Goal: Task Accomplishment & Management: Manage account settings

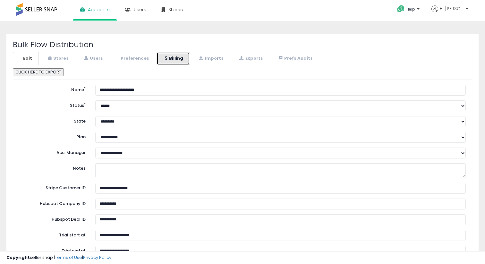
click at [166, 57] on link "Billing" at bounding box center [172, 58] width 33 height 13
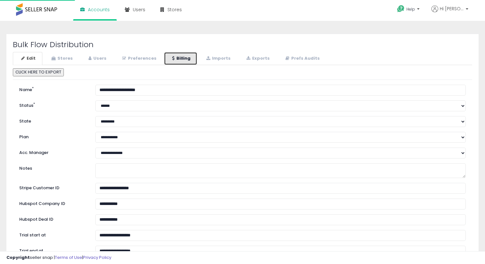
click at [171, 61] on link "Billing" at bounding box center [180, 58] width 33 height 13
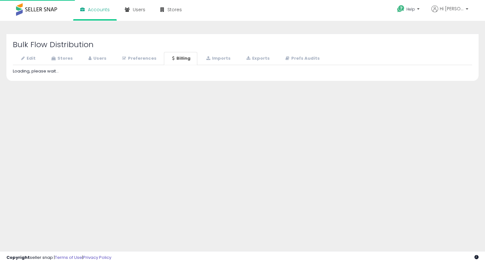
scroll to position [46, 0]
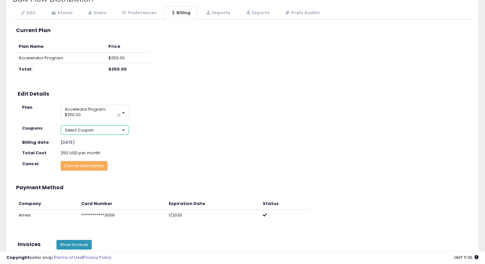
click at [99, 133] on button "Select Coupon" at bounding box center [95, 129] width 68 height 9
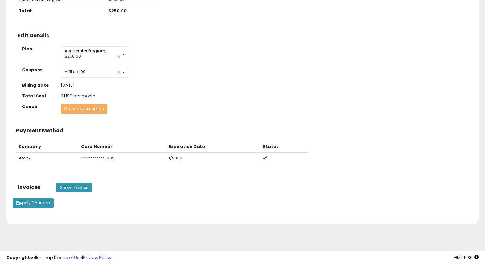
scroll to position [0, 0]
click at [94, 214] on div "Bulk Flow Distribution Edit Stores Users Preferences Billing *" at bounding box center [242, 77] width 472 height 294
click at [37, 205] on button "Apply Changes" at bounding box center [33, 203] width 41 height 10
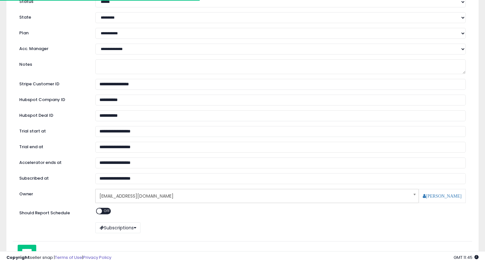
scroll to position [104, 0]
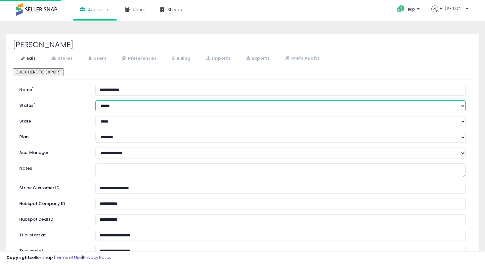
click at [107, 110] on select "****** ******** *********" at bounding box center [280, 105] width 370 height 11
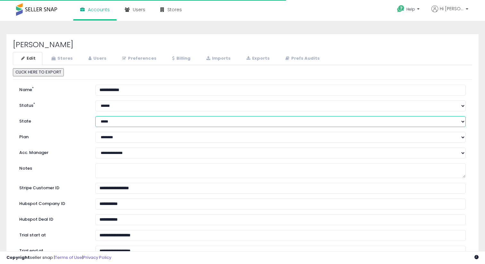
click at [104, 121] on select "**********" at bounding box center [280, 121] width 370 height 11
select select "****"
click at [95, 116] on select "**********" at bounding box center [280, 121] width 370 height 11
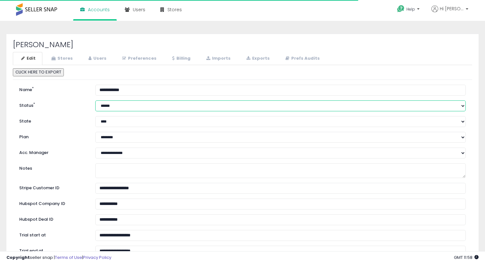
click at [109, 105] on select "****** ******** *********" at bounding box center [280, 105] width 370 height 11
select select "*********"
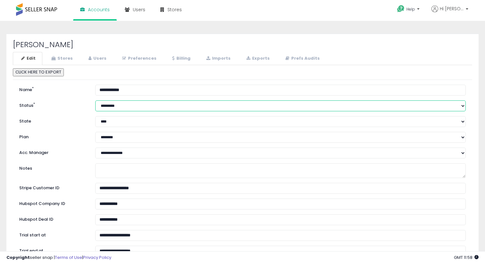
click at [95, 100] on select "****** ******** *********" at bounding box center [280, 105] width 370 height 11
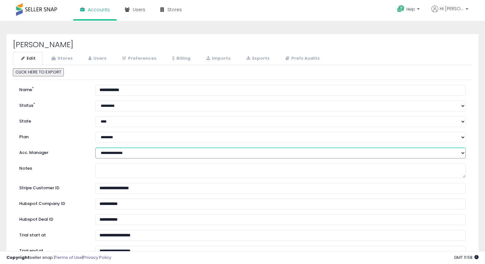
click at [111, 152] on select "**********" at bounding box center [280, 152] width 370 height 11
select select "*"
click at [95, 147] on select "**********" at bounding box center [280, 152] width 370 height 11
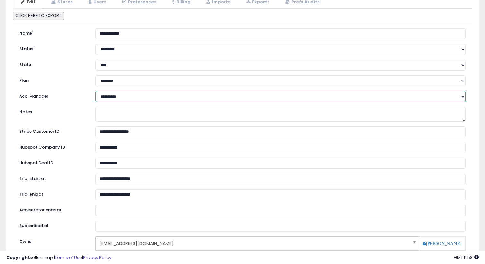
scroll to position [155, 0]
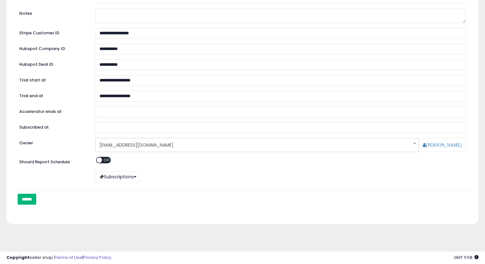
click at [34, 196] on input "******" at bounding box center [27, 199] width 19 height 11
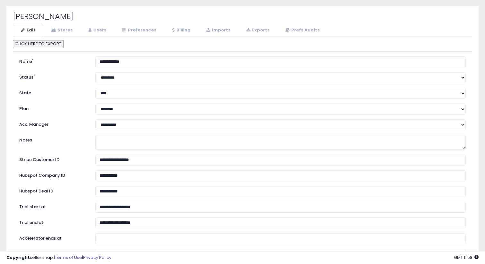
scroll to position [21, 0]
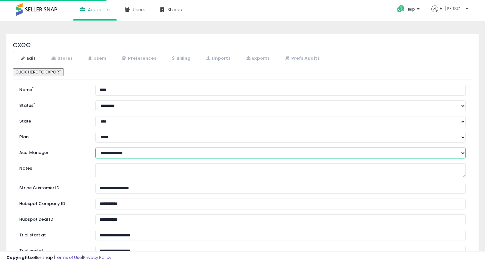
click at [122, 151] on select "**********" at bounding box center [280, 152] width 370 height 11
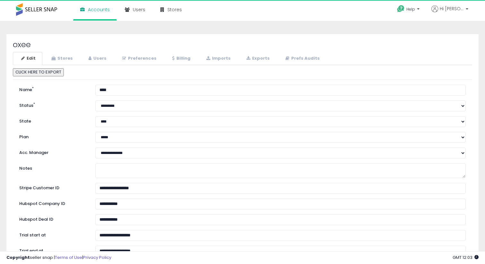
select select "*"
click at [95, 147] on select "**********" at bounding box center [280, 152] width 370 height 11
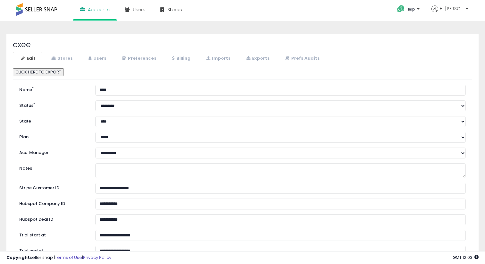
scroll to position [155, 0]
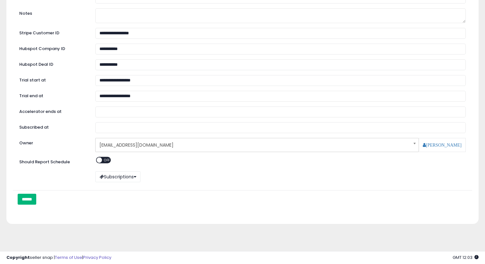
click at [33, 197] on input "******" at bounding box center [27, 199] width 19 height 11
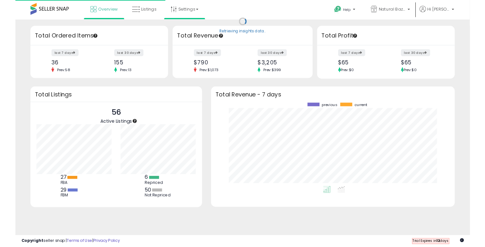
scroll to position [89, 247]
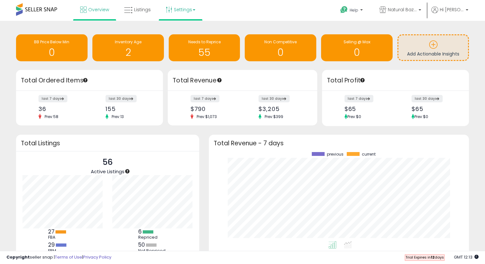
click at [177, 8] on link "Settings" at bounding box center [180, 9] width 39 height 19
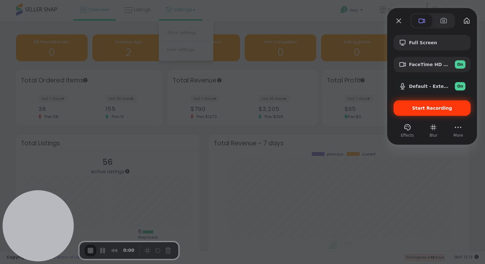
click at [440, 107] on span "Start Recording" at bounding box center [432, 107] width 40 height 5
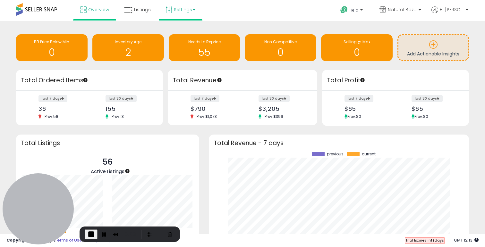
click at [185, 8] on link "Settings" at bounding box center [180, 9] width 39 height 19
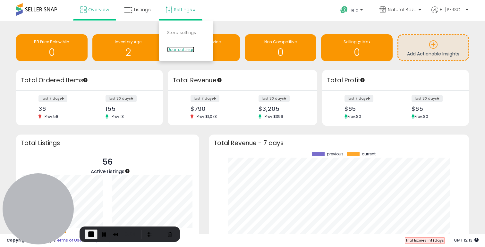
click at [184, 49] on link "User settings" at bounding box center [180, 49] width 27 height 6
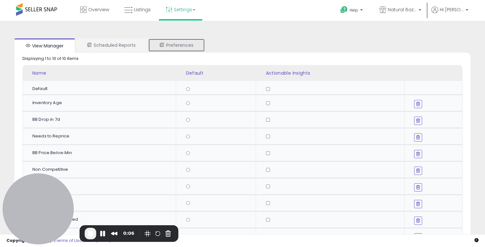
click at [184, 49] on link "Preferences" at bounding box center [176, 44] width 57 height 13
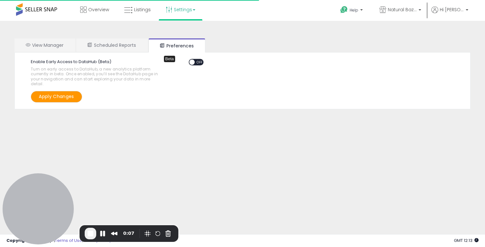
click at [195, 64] on div "ON OFF" at bounding box center [188, 62] width 15 height 5
click at [195, 61] on span "OFF" at bounding box center [200, 62] width 10 height 5
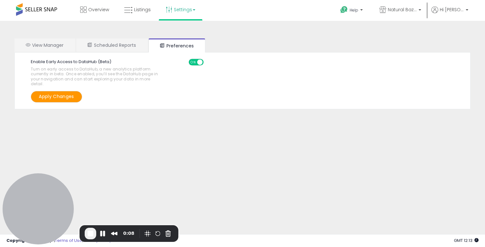
click at [78, 97] on button "Apply Changes" at bounding box center [56, 96] width 51 height 11
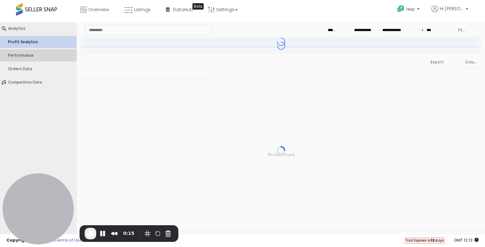
click at [49, 54] on div "Performance" at bounding box center [41, 55] width 67 height 4
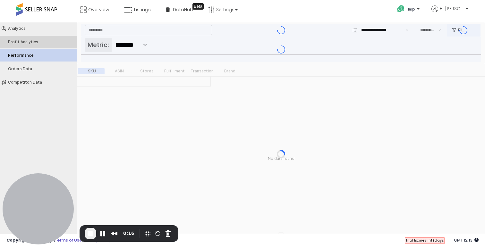
type input "***"
click at [30, 41] on div "Profit Analytics" at bounding box center [41, 42] width 67 height 4
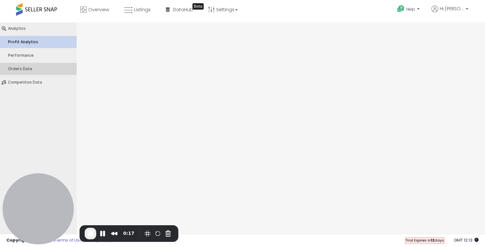
click at [25, 65] on button "Orders Data" at bounding box center [38, 69] width 81 height 12
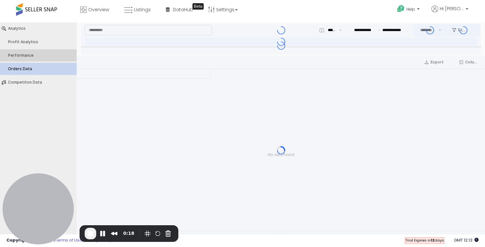
type input "***"
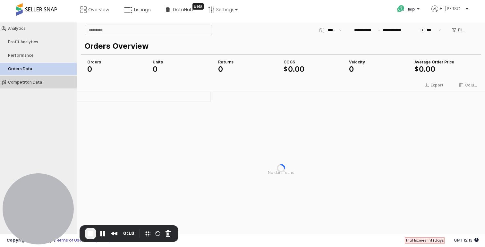
click at [19, 80] on div "Competiton Data" at bounding box center [41, 82] width 67 height 4
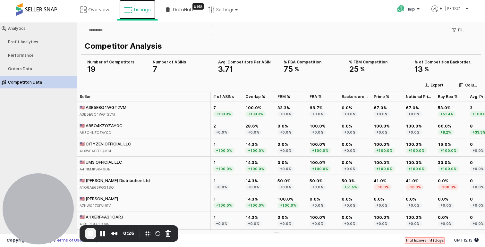
click at [138, 9] on span "Listings" at bounding box center [142, 9] width 17 height 6
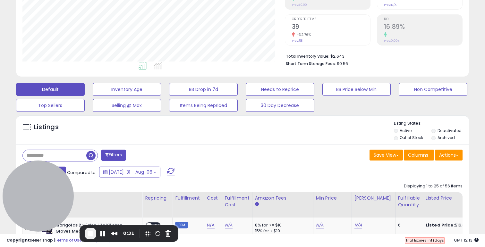
scroll to position [131, 262]
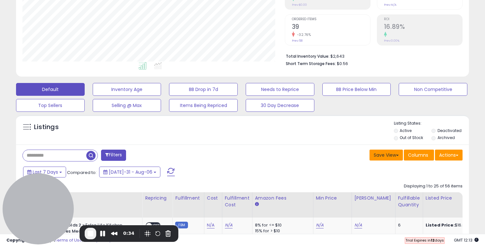
click at [389, 156] on button "Save View" at bounding box center [385, 155] width 33 height 11
click at [290, 141] on div "Listings" at bounding box center [242, 132] width 453 height 22
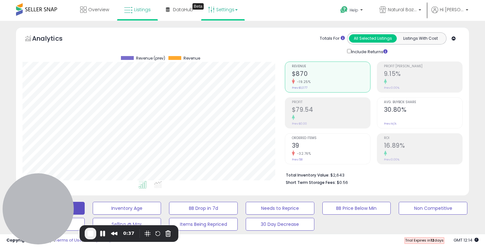
click at [222, 10] on link "Settings" at bounding box center [222, 9] width 39 height 19
click at [217, 50] on link "User settings" at bounding box center [222, 49] width 27 height 6
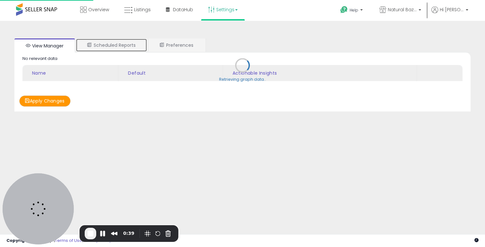
click at [122, 51] on link "Scheduled Reports" at bounding box center [111, 44] width 71 height 13
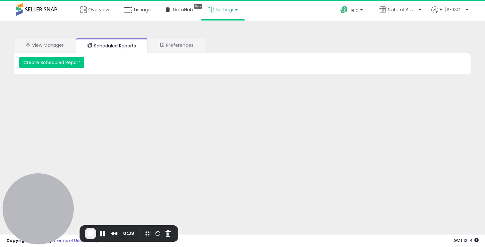
click at [84, 64] on div "Create Scheduled Report" at bounding box center [242, 64] width 446 height 22
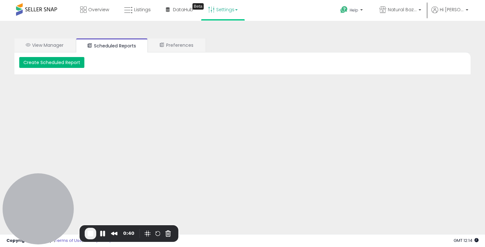
click at [72, 64] on button "Create Scheduled Report" at bounding box center [51, 62] width 65 height 11
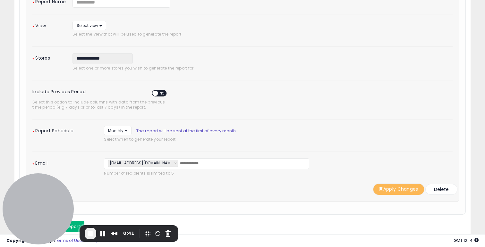
scroll to position [86, 0]
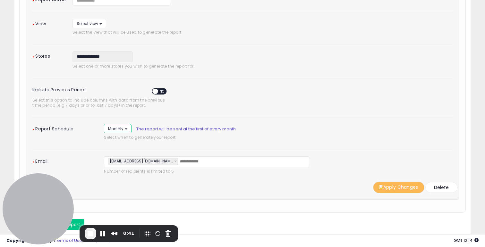
click at [124, 130] on button "Monthly" at bounding box center [118, 128] width 28 height 9
click at [288, 114] on div "**********" at bounding box center [242, 94] width 420 height 198
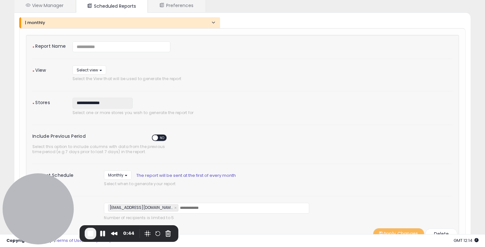
scroll to position [0, 0]
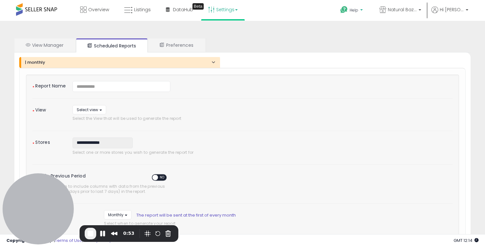
click at [358, 13] on span "Help" at bounding box center [353, 9] width 9 height 5
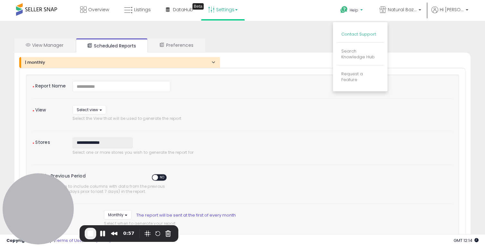
click at [369, 35] on link "Contact Support" at bounding box center [358, 34] width 35 height 6
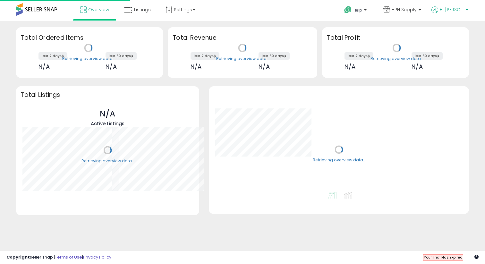
click at [454, 11] on span "Hi Harshali" at bounding box center [451, 9] width 24 height 6
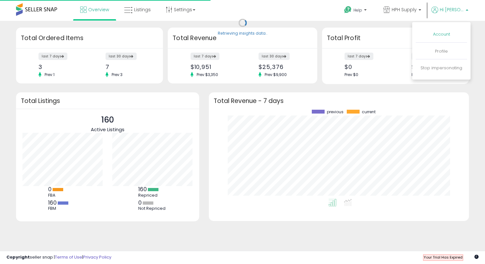
scroll to position [89, 247]
click at [443, 36] on link "Account" at bounding box center [441, 34] width 17 height 6
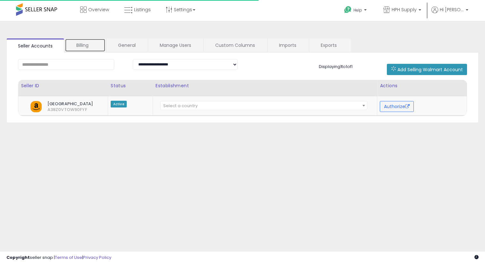
click at [84, 42] on link "Billing" at bounding box center [85, 44] width 41 height 13
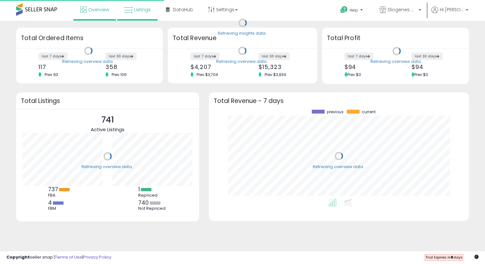
scroll to position [89, 247]
click at [133, 10] on link "Listings" at bounding box center [137, 9] width 36 height 19
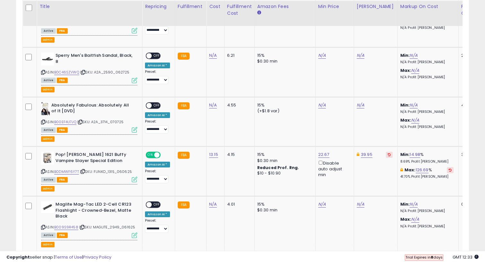
scroll to position [717, 0]
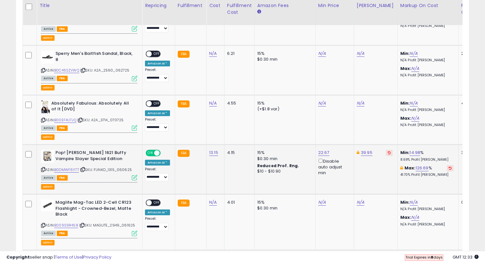
click at [388, 154] on icon at bounding box center [389, 152] width 3 height 3
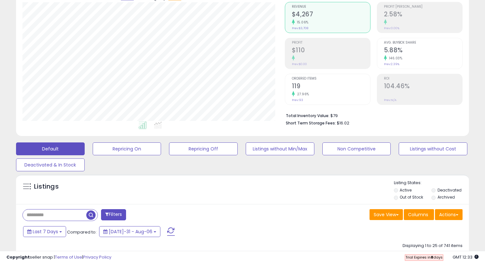
scroll to position [0, 0]
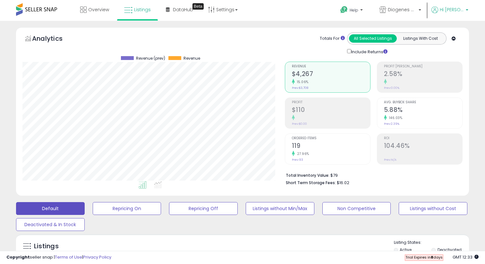
click at [456, 11] on span "Hi [PERSON_NAME]" at bounding box center [451, 9] width 24 height 6
click at [442, 36] on link "Account" at bounding box center [441, 34] width 17 height 6
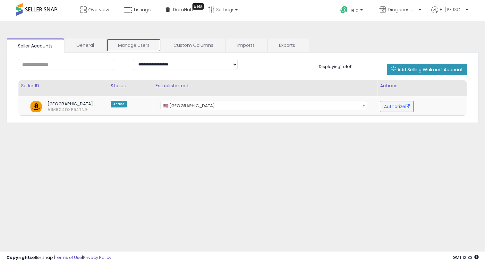
click at [128, 42] on link "Manage Users" at bounding box center [133, 44] width 54 height 13
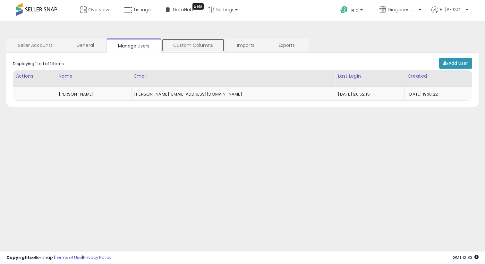
click at [191, 42] on link "Custom Columns" at bounding box center [193, 44] width 63 height 13
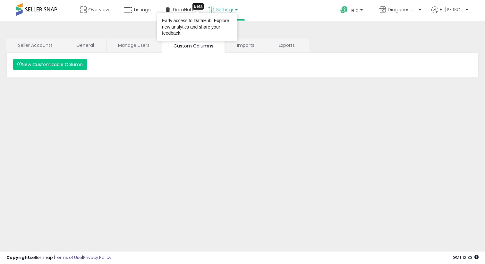
click at [217, 7] on link "Settings" at bounding box center [222, 9] width 39 height 19
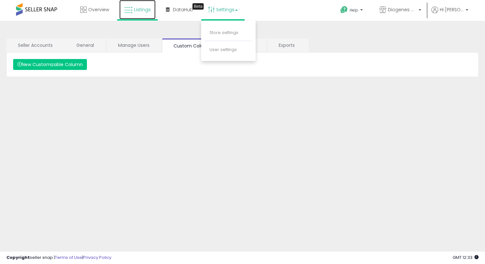
click at [130, 7] on icon at bounding box center [128, 10] width 8 height 8
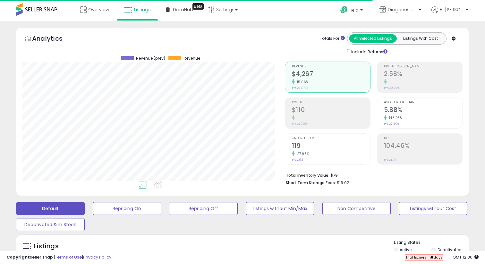
scroll to position [131, 262]
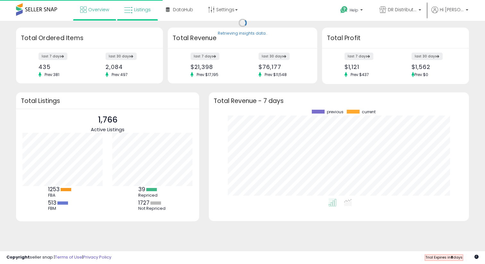
scroll to position [89, 247]
click at [139, 16] on link "Listings" at bounding box center [137, 9] width 36 height 19
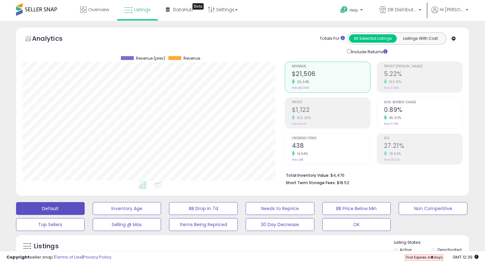
scroll to position [101, 0]
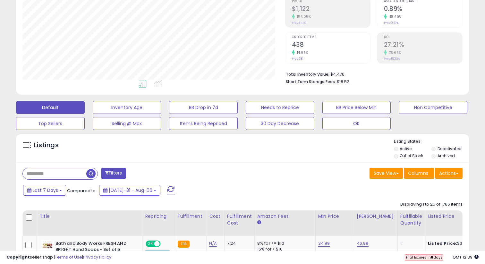
click at [112, 170] on button "Filters" at bounding box center [113, 173] width 25 height 11
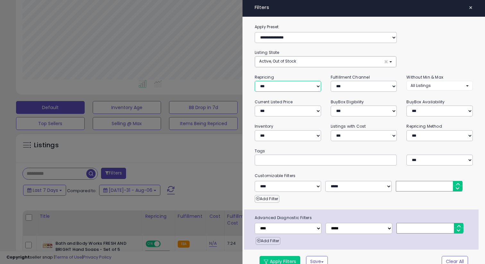
click at [276, 87] on select "**********" at bounding box center [288, 86] width 66 height 11
select select "**"
click at [255, 81] on select "**********" at bounding box center [288, 86] width 66 height 11
click at [274, 133] on select "**********" at bounding box center [288, 135] width 66 height 11
select select "********"
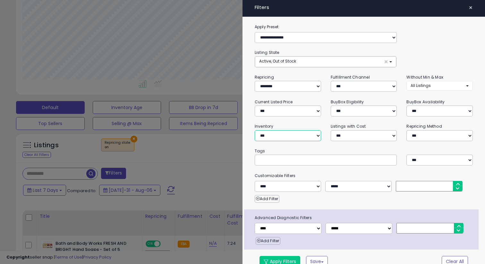
click at [255, 130] on select "**********" at bounding box center [288, 135] width 66 height 11
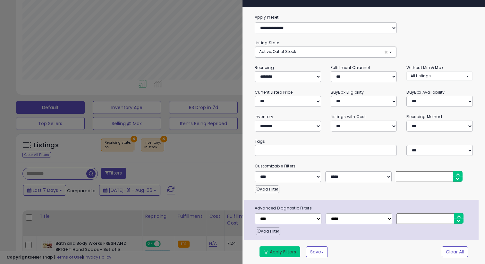
click at [278, 251] on button "Apply Filters" at bounding box center [279, 251] width 41 height 11
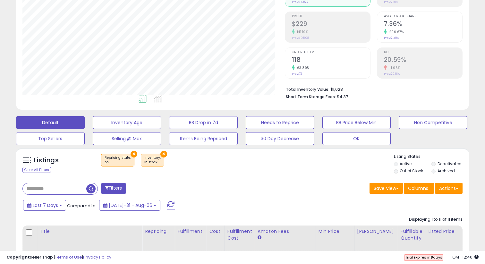
scroll to position [133, 0]
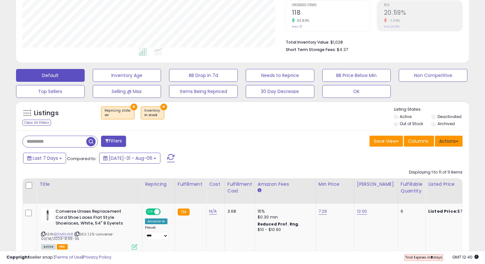
click at [447, 138] on button "Actions" at bounding box center [449, 141] width 28 height 11
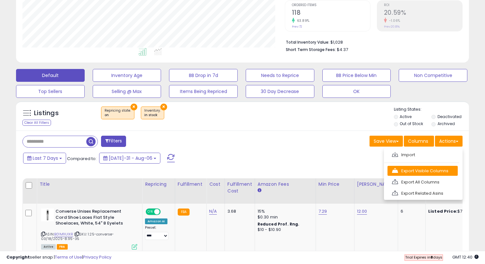
click at [430, 169] on link "Export Visible Columns" at bounding box center [422, 171] width 70 height 10
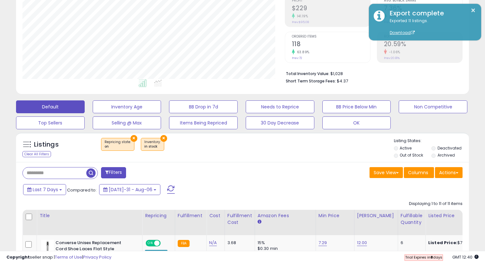
scroll to position [104, 0]
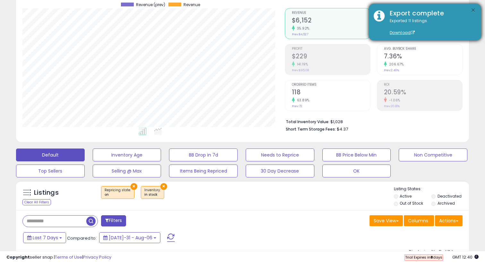
click at [473, 11] on button "×" at bounding box center [472, 10] width 5 height 8
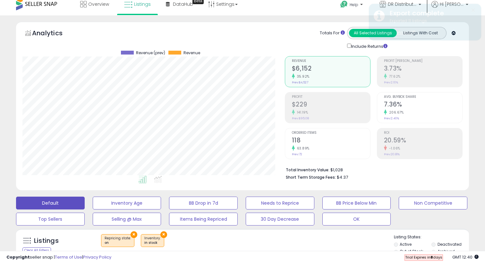
scroll to position [5, 0]
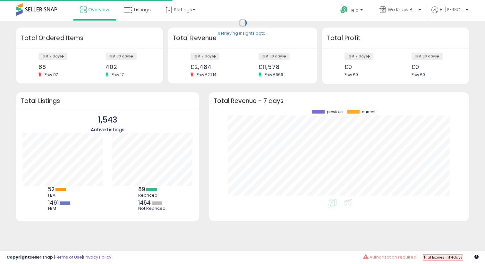
scroll to position [89, 247]
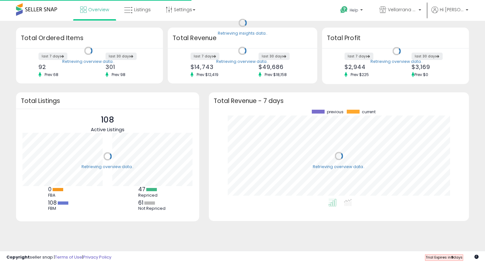
scroll to position [89, 247]
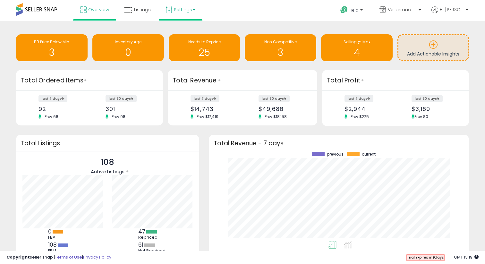
click at [183, 10] on link "Settings" at bounding box center [180, 9] width 39 height 19
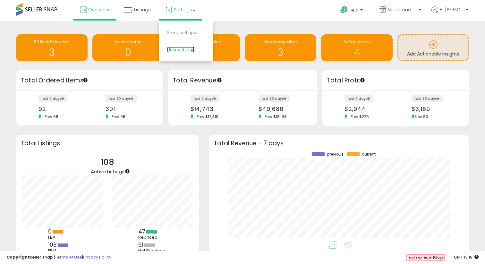
click at [185, 50] on link "User settings" at bounding box center [180, 49] width 27 height 6
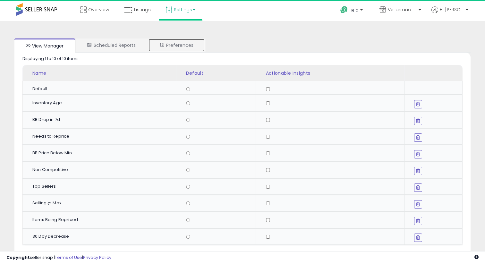
click at [174, 51] on link "Preferences" at bounding box center [176, 44] width 57 height 13
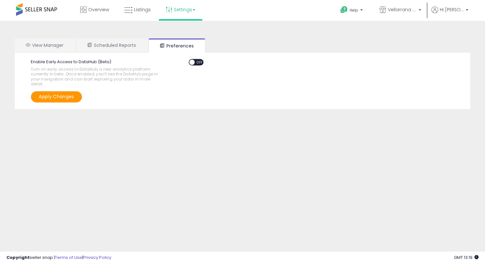
click at [199, 62] on span "OFF" at bounding box center [200, 62] width 10 height 5
click at [76, 98] on button "Apply Changes" at bounding box center [56, 96] width 51 height 11
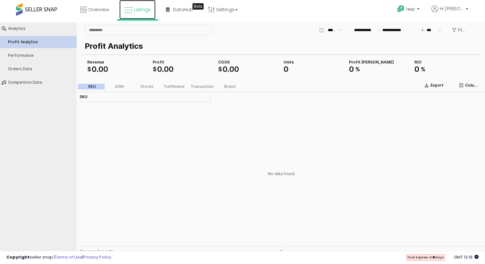
click at [143, 7] on span "Listings" at bounding box center [142, 9] width 17 height 6
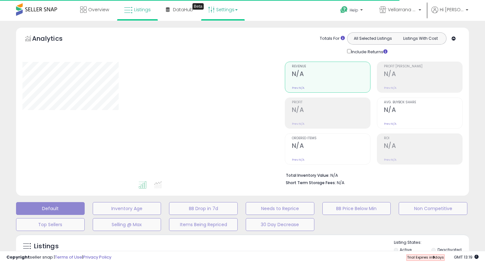
click at [227, 14] on link "Settings" at bounding box center [222, 9] width 39 height 19
click at [226, 32] on link "Store settings" at bounding box center [223, 32] width 29 height 6
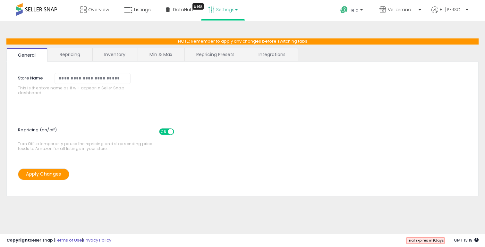
click at [227, 62] on div "**********" at bounding box center [242, 129] width 472 height 135
click at [225, 59] on link "Repricing Presets" at bounding box center [215, 54] width 61 height 13
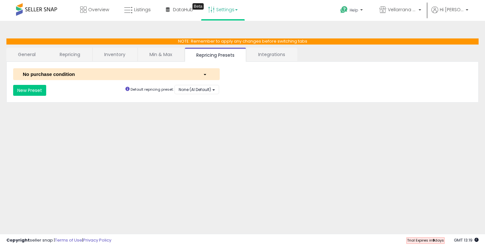
click at [160, 73] on div "No purchase condition" at bounding box center [108, 74] width 180 height 7
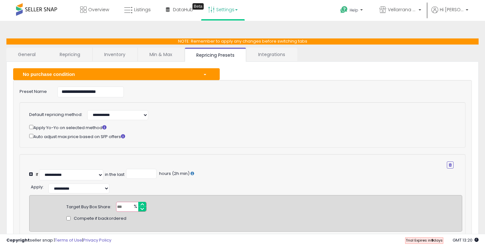
click at [165, 58] on link "Min & Max" at bounding box center [161, 54] width 46 height 13
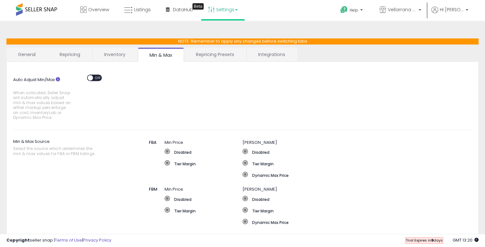
click at [95, 78] on span "OFF" at bounding box center [98, 77] width 10 height 5
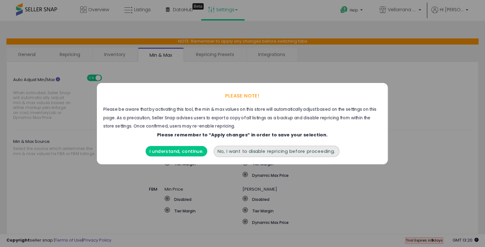
click at [161, 152] on button "I understand, continue." at bounding box center [177, 151] width 62 height 10
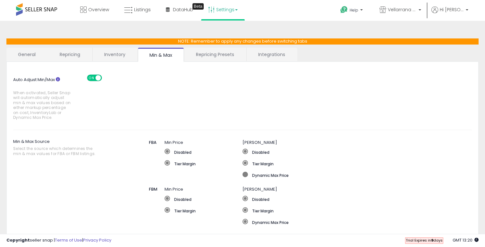
click at [275, 177] on label "Dynamic Max Price" at bounding box center [339, 175] width 195 height 6
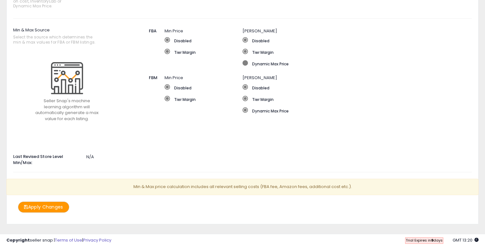
scroll to position [114, 0]
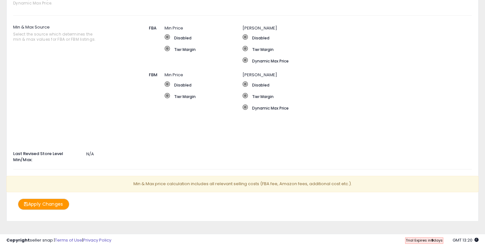
click at [42, 204] on button "Apply Changes" at bounding box center [43, 204] width 51 height 11
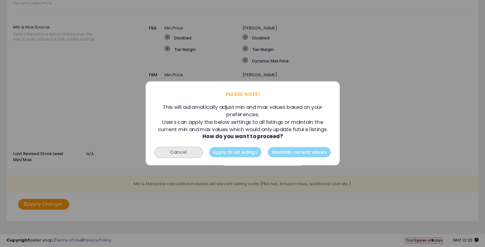
click at [156, 154] on div "Cancel" at bounding box center [178, 151] width 51 height 18
click at [169, 154] on button "Cancel" at bounding box center [178, 152] width 48 height 11
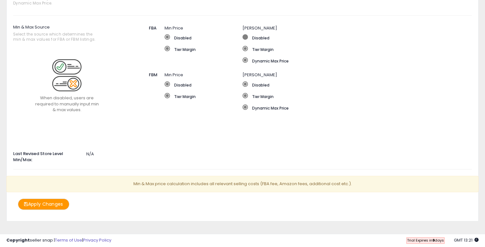
click at [261, 46] on label "Disabled" at bounding box center [339, 49] width 195 height 6
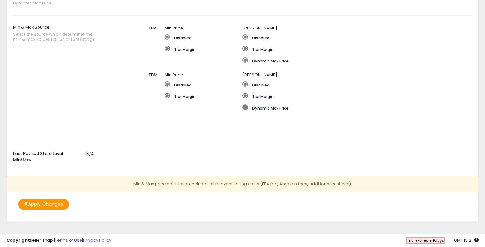
click at [269, 105] on label "Dynamic Max Price" at bounding box center [320, 108] width 156 height 6
click at [46, 205] on button "Apply Changes" at bounding box center [43, 204] width 51 height 11
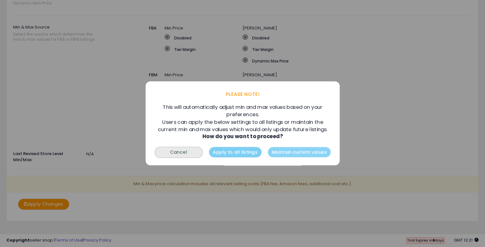
click at [241, 150] on button "Apply to all listings" at bounding box center [235, 152] width 52 height 10
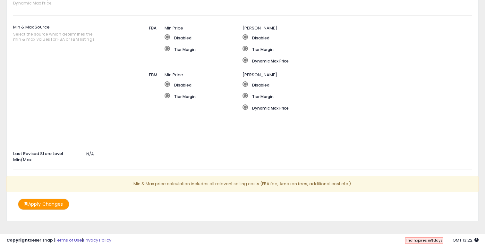
scroll to position [0, 0]
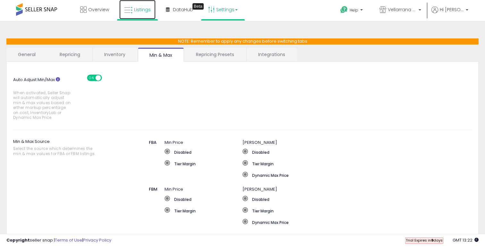
click at [137, 7] on span "Listings" at bounding box center [142, 9] width 17 height 6
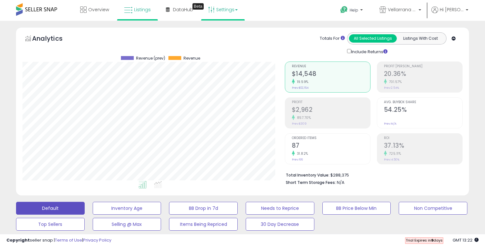
click at [223, 13] on link "Settings" at bounding box center [222, 9] width 39 height 19
click at [352, 10] on p "Help" at bounding box center [352, 10] width 24 height 7
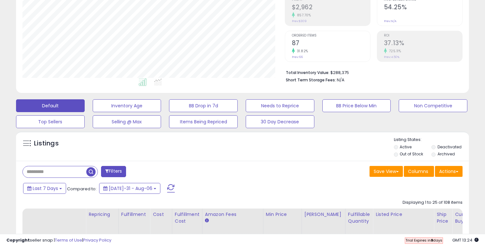
scroll to position [107, 0]
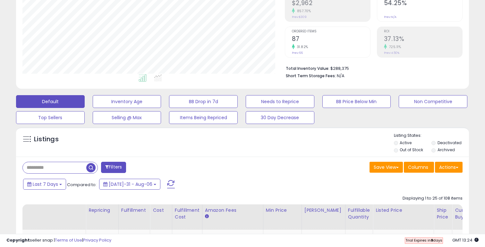
click at [254, 166] on div "Save View Save As New View Update Current View Columns Actions Import Export Vi…" at bounding box center [354, 168] width 225 height 13
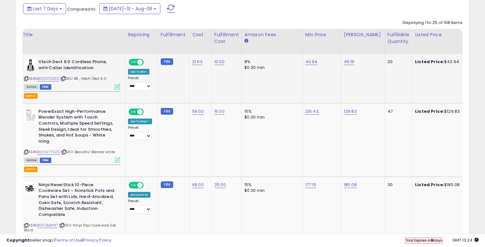
scroll to position [0, 15]
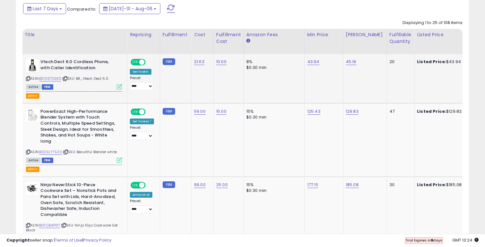
click at [120, 88] on icon at bounding box center [119, 86] width 5 height 5
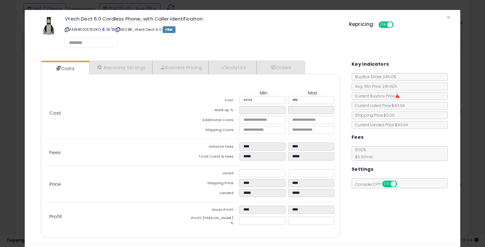
select select "**********"
click at [135, 69] on link "Repricing Settings" at bounding box center [120, 67] width 63 height 13
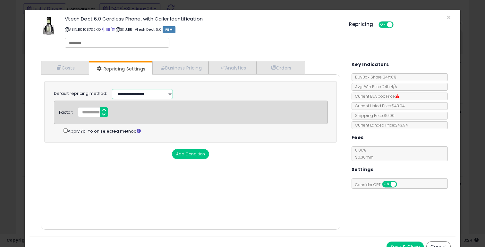
click at [140, 92] on select "**********" at bounding box center [142, 94] width 61 height 10
click at [473, 48] on div "× Close Vtech Dect 6.0 Cordless Phone, with Caller Identification ASIN: B010S7D…" at bounding box center [242, 123] width 485 height 247
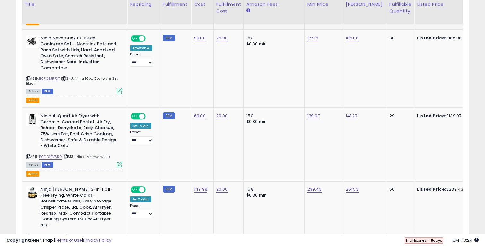
scroll to position [428, 0]
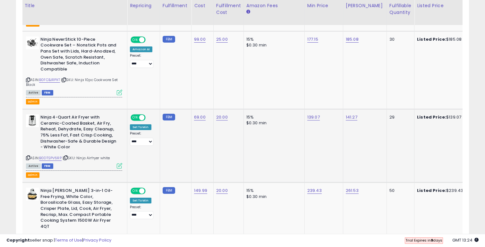
click at [121, 163] on icon at bounding box center [119, 165] width 5 height 5
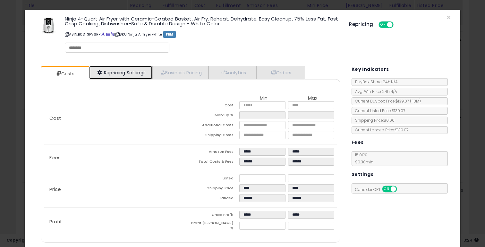
click at [141, 72] on link "Repricing Settings" at bounding box center [120, 72] width 63 height 13
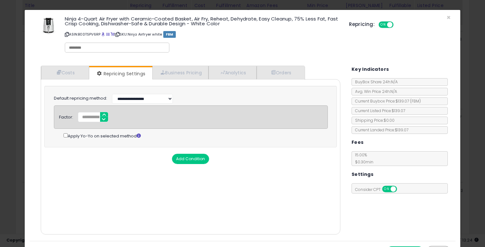
click at [20, 96] on div "× Close Ninja 4-Quart Air Fryer with Ceramic-Coated Basket, Air Fry, Reheat, De…" at bounding box center [242, 123] width 485 height 247
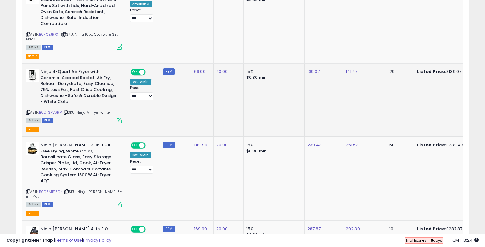
scroll to position [0, 0]
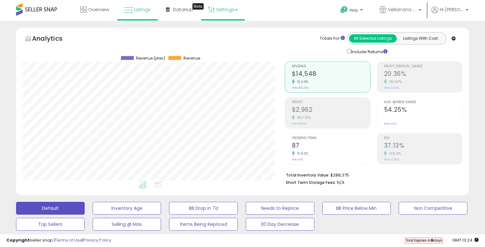
click at [221, 13] on link "Settings" at bounding box center [222, 9] width 39 height 19
click at [224, 33] on link "Store settings" at bounding box center [223, 32] width 29 height 6
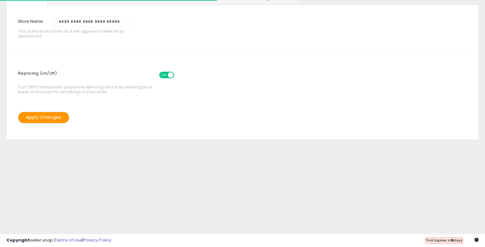
scroll to position [11, 0]
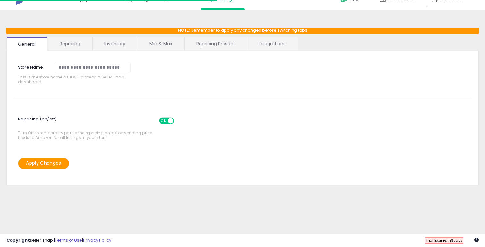
select select "*********"
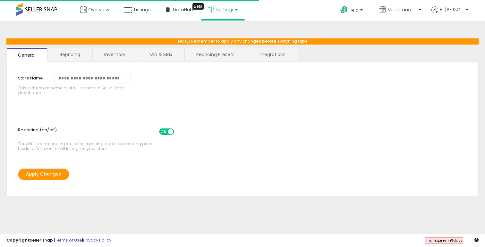
scroll to position [2, 0]
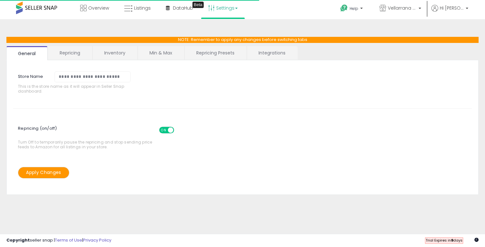
select select "**********"
select select "******"
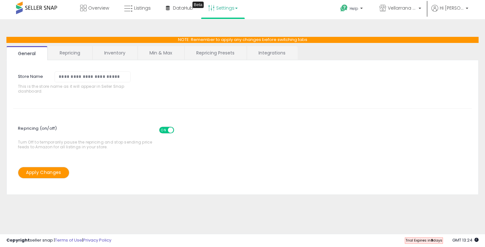
click at [155, 60] on div "**********" at bounding box center [242, 127] width 472 height 135
click at [200, 52] on link "Repricing Presets" at bounding box center [215, 52] width 61 height 13
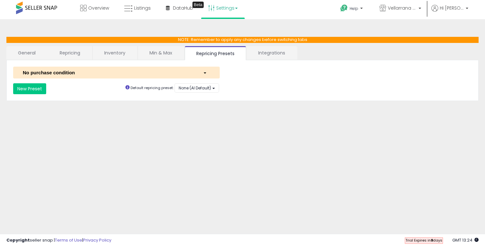
click at [96, 72] on div "No purchase condition" at bounding box center [108, 72] width 180 height 7
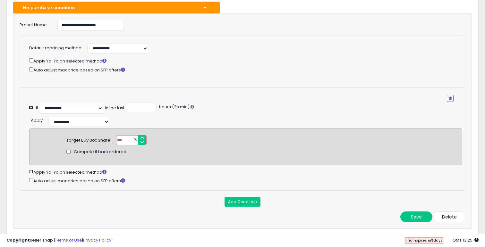
scroll to position [65, 0]
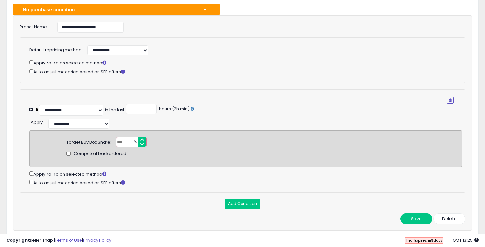
click at [104, 90] on div "**********" at bounding box center [243, 140] width 446 height 103
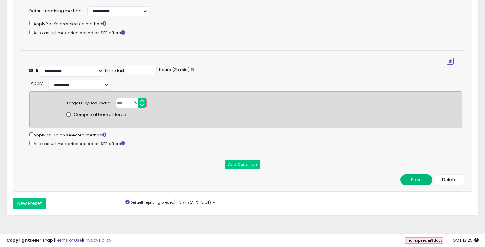
click at [414, 180] on button "Save" at bounding box center [416, 179] width 32 height 11
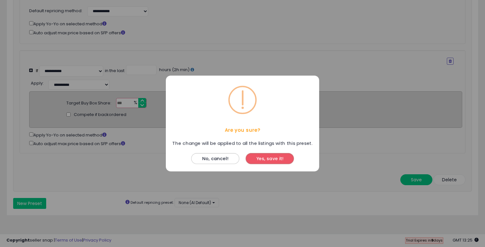
click at [261, 156] on button "Yes, save it!" at bounding box center [270, 158] width 48 height 11
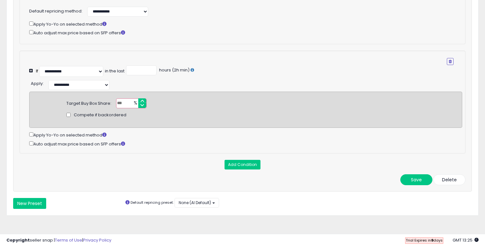
scroll to position [0, 0]
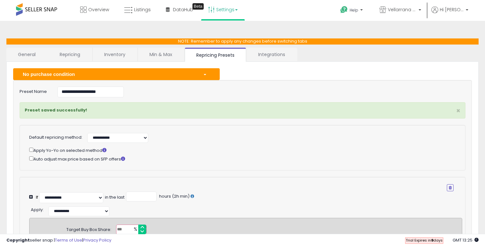
click at [113, 50] on link "Inventory" at bounding box center [115, 54] width 44 height 13
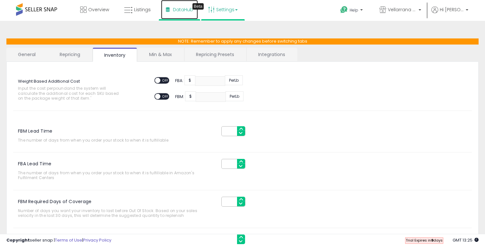
click at [179, 12] on span "DataHub" at bounding box center [183, 9] width 20 height 6
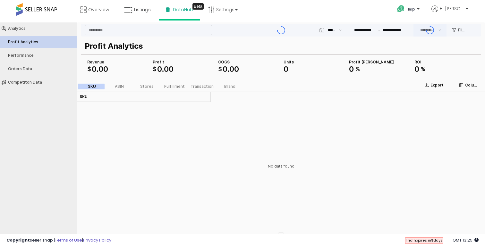
type input "***"
click at [220, 13] on link "Settings" at bounding box center [222, 9] width 39 height 19
click at [221, 34] on link "Store settings" at bounding box center [223, 32] width 29 height 6
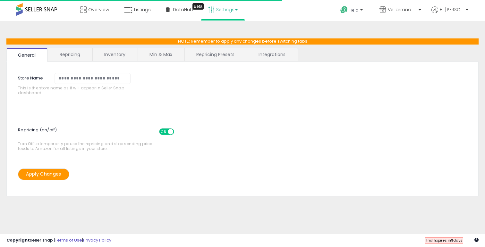
click at [106, 51] on link "Inventory" at bounding box center [115, 54] width 44 height 13
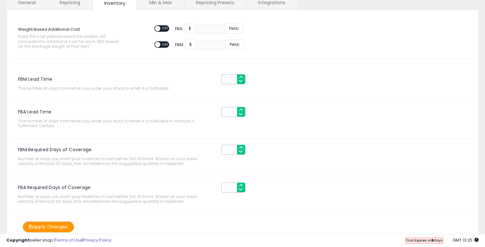
scroll to position [76, 0]
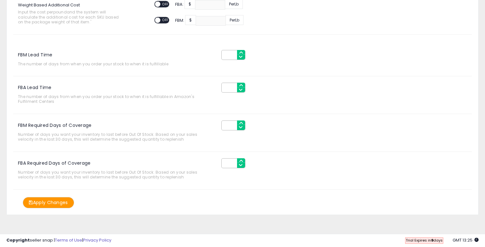
drag, startPoint x: 17, startPoint y: 56, endPoint x: 56, endPoint y: 55, distance: 38.8
click at [56, 55] on div "FBM Lead Time" at bounding box center [148, 55] width 280 height 10
drag, startPoint x: 18, startPoint y: 127, endPoint x: 150, endPoint y: 127, distance: 132.4
click at [150, 127] on div "FBM Required Days of Coverage" at bounding box center [148, 126] width 280 height 10
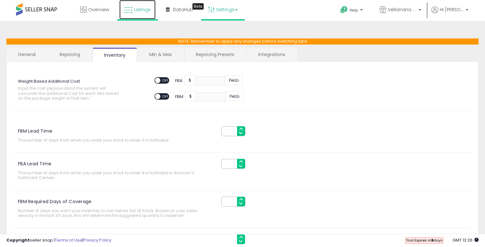
click at [130, 6] on icon at bounding box center [128, 10] width 8 height 8
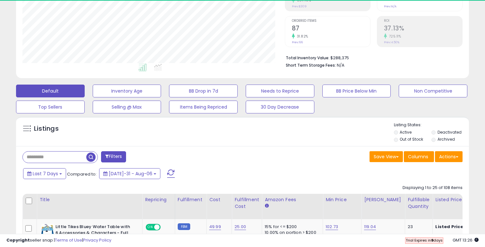
scroll to position [117, 0]
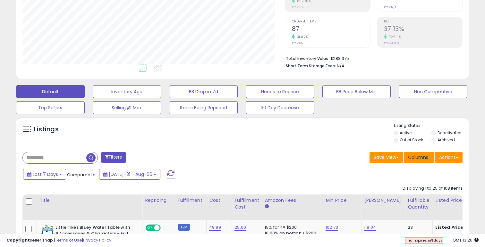
click at [418, 152] on button "Columns" at bounding box center [419, 157] width 30 height 11
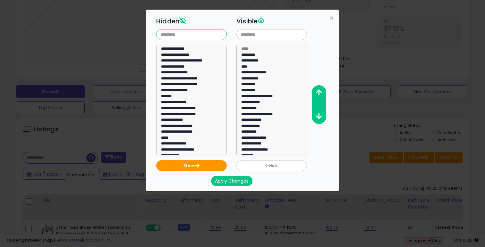
click at [202, 39] on input "text" at bounding box center [191, 34] width 71 height 11
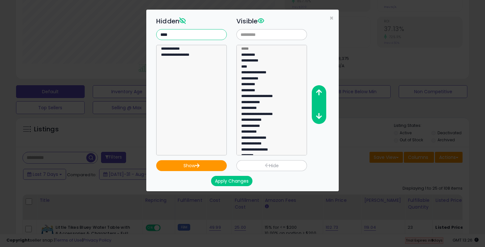
type input "****"
drag, startPoint x: 197, startPoint y: 51, endPoint x: 197, endPoint y: 56, distance: 5.4
select select "**********"
click at [197, 56] on select "**********" at bounding box center [191, 100] width 71 height 111
click at [195, 168] on button "Show" at bounding box center [191, 165] width 71 height 11
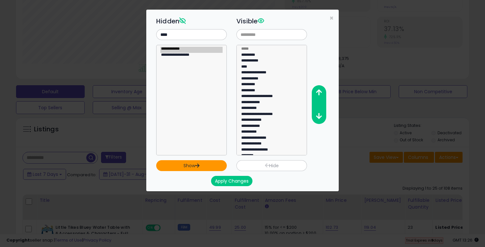
select select
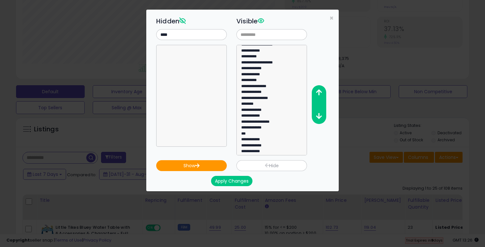
click at [213, 179] on button "Apply Changes" at bounding box center [231, 181] width 41 height 10
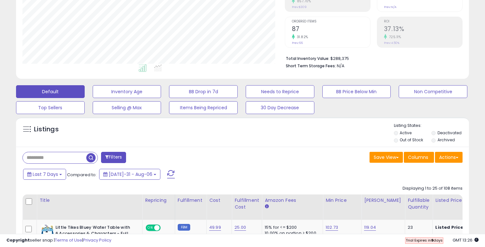
scroll to position [131, 262]
click at [188, 170] on div "Last 7 Days Compared to: [DATE]-31 - Aug-06" at bounding box center [186, 175] width 330 height 14
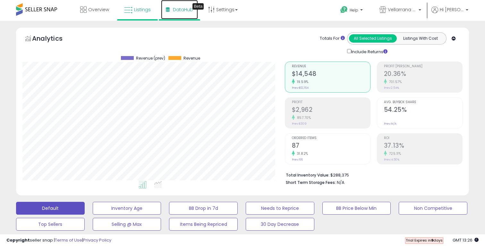
click at [183, 11] on span "DataHub" at bounding box center [183, 9] width 20 height 6
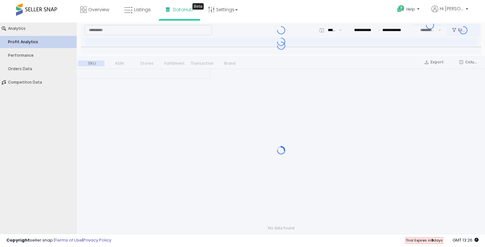
type input "***"
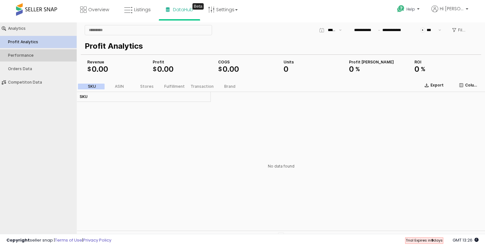
click at [17, 57] on div "Performance" at bounding box center [41, 55] width 67 height 4
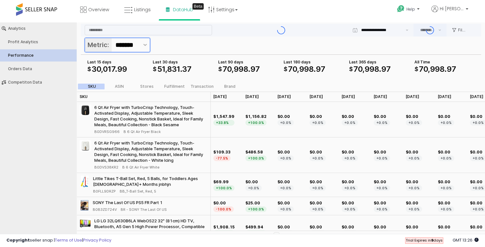
click at [125, 44] on input "*******" at bounding box center [130, 45] width 30 height 11
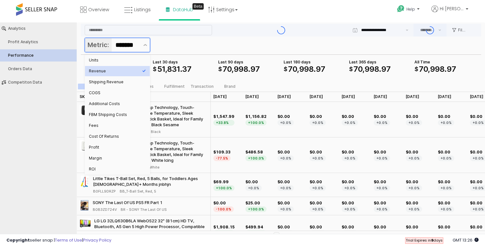
type input "***"
click at [97, 167] on div "ROI" at bounding box center [115, 169] width 53 height 5
type input "***"
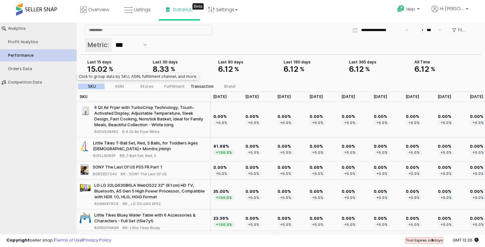
click at [207, 85] on div "Transaction" at bounding box center [201, 86] width 23 height 4
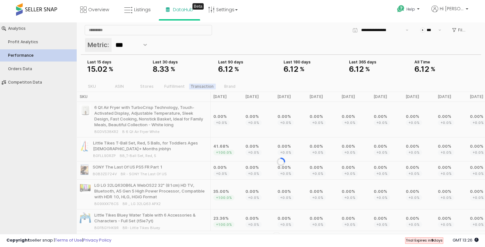
click at [178, 85] on div "App Frame" at bounding box center [281, 162] width 408 height 166
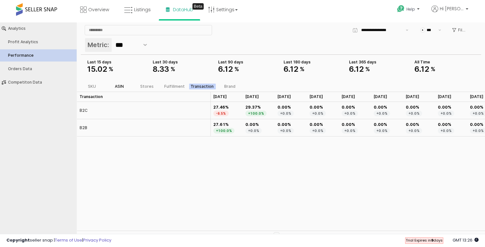
click at [131, 87] on label "ASIN" at bounding box center [119, 87] width 28 height 6
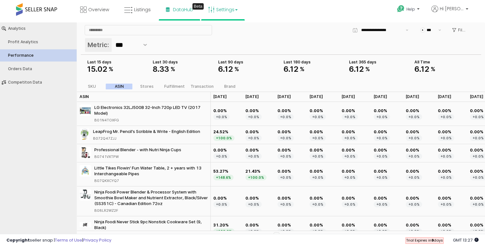
click at [224, 12] on link "Settings" at bounding box center [222, 9] width 39 height 19
click at [220, 32] on link "Store settings" at bounding box center [223, 32] width 29 height 6
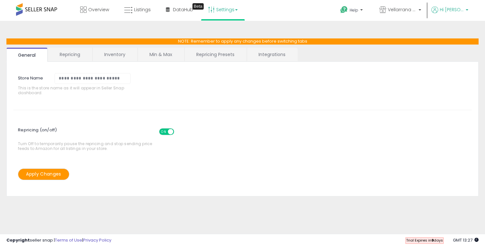
click at [455, 13] on p "Hi [PERSON_NAME]" at bounding box center [449, 10] width 37 height 8
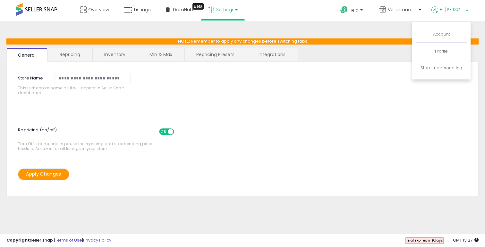
click at [450, 36] on p "Account" at bounding box center [441, 34] width 42 height 6
click at [437, 34] on link "Account" at bounding box center [441, 34] width 17 height 6
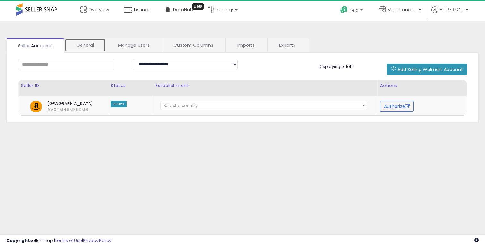
click at [92, 50] on link "General" at bounding box center [85, 44] width 41 height 13
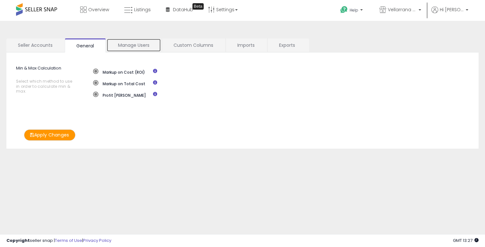
click at [130, 44] on link "Manage Users" at bounding box center [133, 44] width 54 height 13
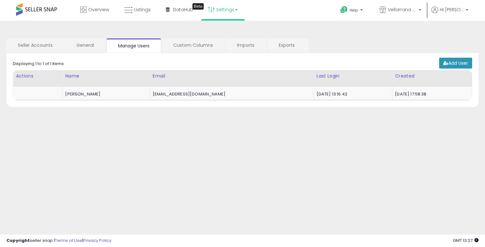
click at [223, 8] on link "Settings" at bounding box center [222, 9] width 39 height 19
click at [223, 32] on link "Store settings" at bounding box center [223, 32] width 29 height 6
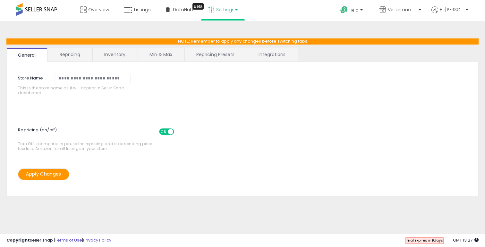
click at [121, 52] on link "Inventory" at bounding box center [115, 54] width 44 height 13
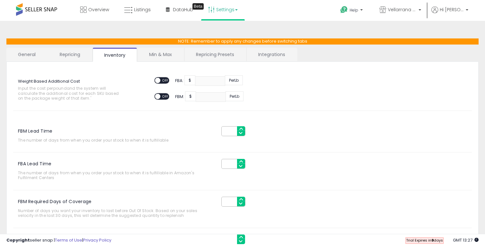
click at [180, 53] on link "Min & Max" at bounding box center [161, 54] width 46 height 13
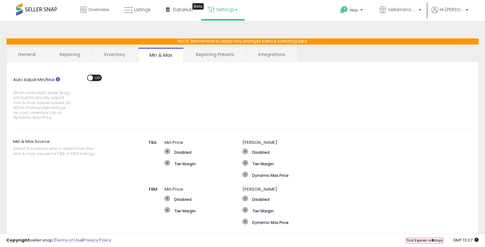
click at [57, 55] on link "Repricing" at bounding box center [70, 54] width 44 height 13
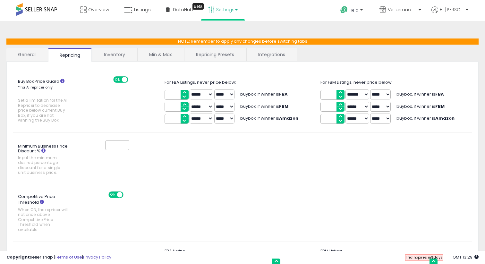
click at [207, 49] on link "Repricing Presets" at bounding box center [214, 54] width 61 height 13
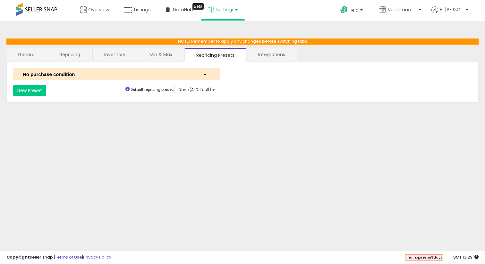
click at [163, 60] on link "Min & Max" at bounding box center [161, 54] width 46 height 13
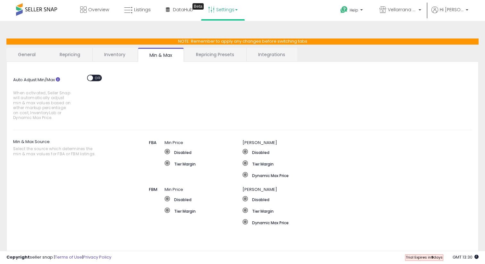
click at [97, 79] on span "OFF" at bounding box center [98, 77] width 10 height 5
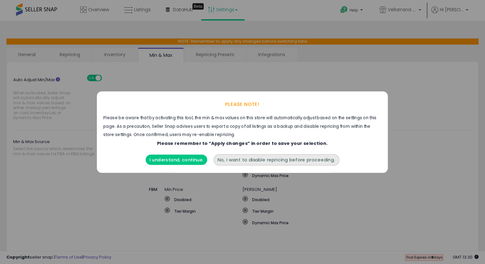
click at [182, 152] on div "I understand, continue." at bounding box center [176, 158] width 65 height 17
click at [184, 159] on button "I understand, continue." at bounding box center [177, 160] width 62 height 10
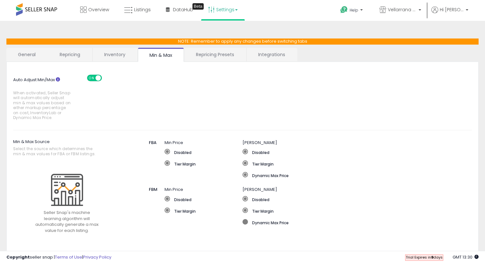
click at [264, 221] on label "Dynamic Max Price" at bounding box center [320, 222] width 156 height 6
click at [260, 177] on label "Dynamic Max Price" at bounding box center [339, 175] width 195 height 6
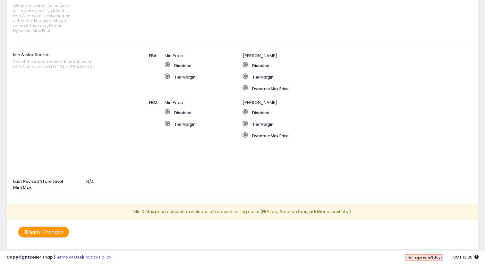
scroll to position [85, 0]
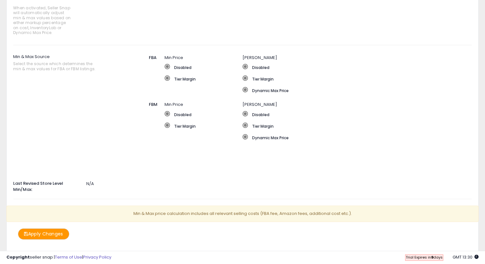
click at [47, 235] on button "Apply Changes" at bounding box center [43, 233] width 51 height 11
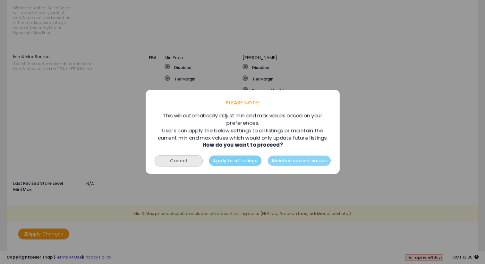
click at [246, 161] on button "Apply to all listings" at bounding box center [235, 161] width 52 height 10
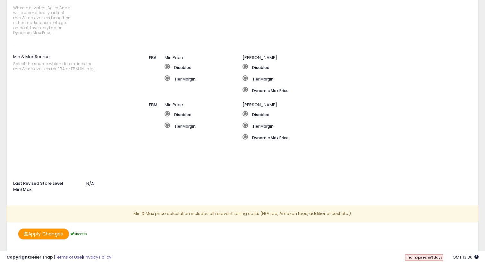
scroll to position [0, 0]
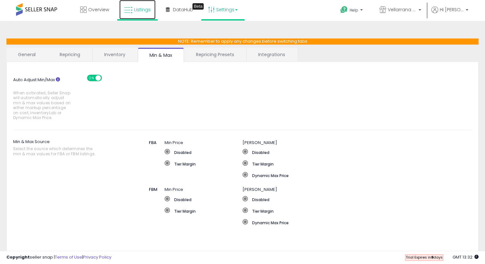
click at [125, 14] on icon at bounding box center [128, 10] width 8 height 8
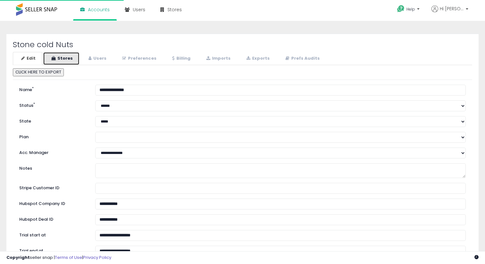
click at [58, 61] on link "Stores" at bounding box center [61, 58] width 37 height 13
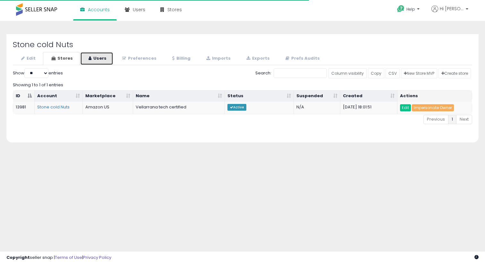
click at [96, 56] on link "Users" at bounding box center [96, 58] width 33 height 13
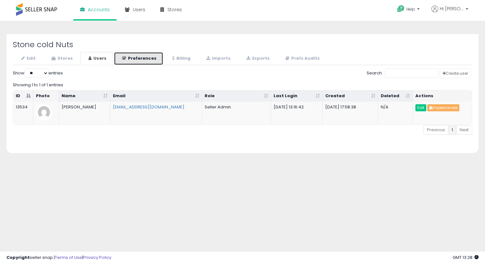
click at [132, 56] on link "Preferences" at bounding box center [138, 58] width 49 height 13
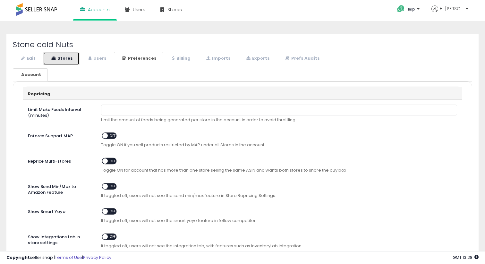
click at [63, 58] on link "Stores" at bounding box center [61, 58] width 37 height 13
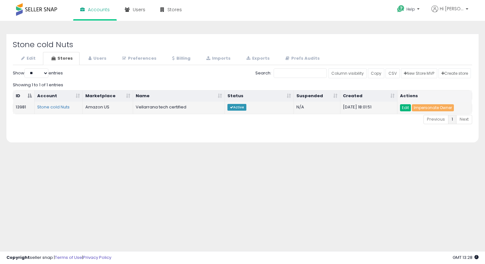
click at [403, 108] on link "Edit" at bounding box center [405, 107] width 11 height 7
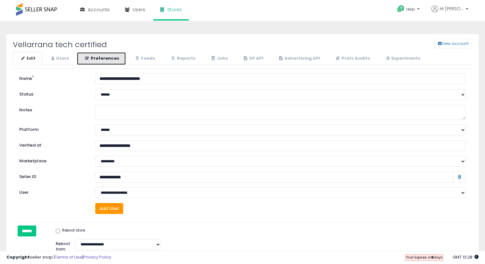
click at [113, 57] on link "Preferences" at bounding box center [101, 58] width 49 height 13
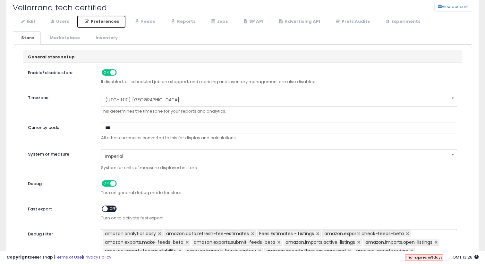
scroll to position [30, 0]
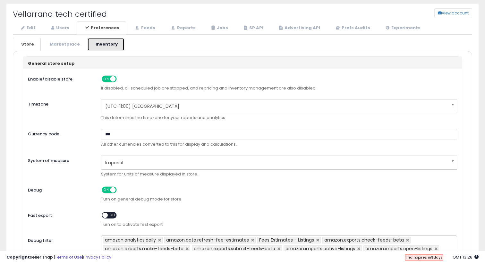
click at [98, 44] on link "Inventory" at bounding box center [105, 44] width 37 height 13
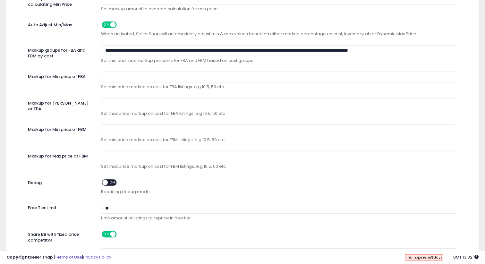
scroll to position [0, 0]
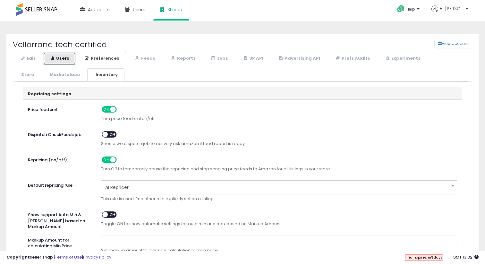
click at [65, 55] on link "Users" at bounding box center [59, 58] width 33 height 13
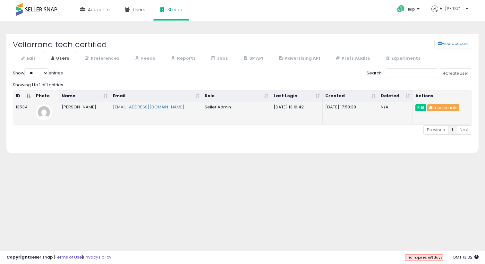
click at [441, 106] on button "Impersonate" at bounding box center [443, 107] width 32 height 7
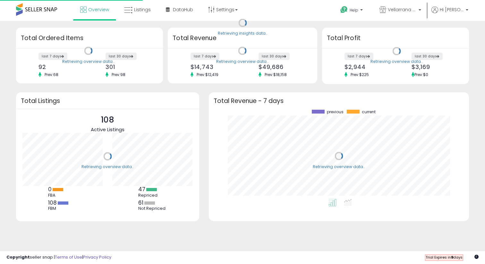
scroll to position [89, 247]
